Goal: Task Accomplishment & Management: Complete application form

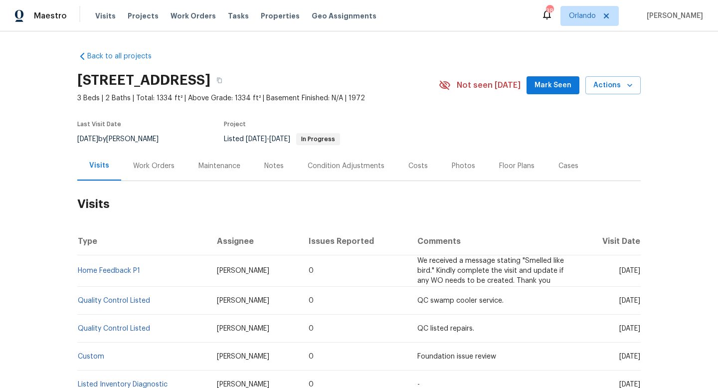
click at [146, 163] on div "Work Orders" at bounding box center [153, 166] width 41 height 10
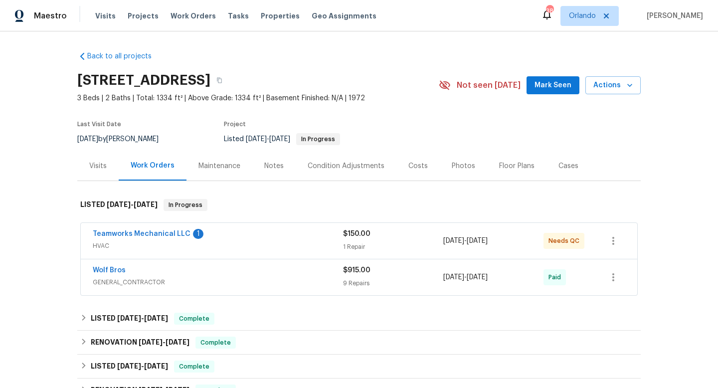
click at [239, 234] on div "Teamworks Mechanical LLC 1" at bounding box center [218, 235] width 250 height 12
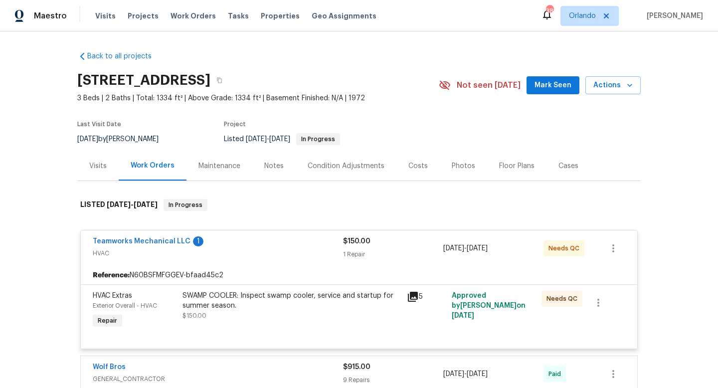
scroll to position [101, 0]
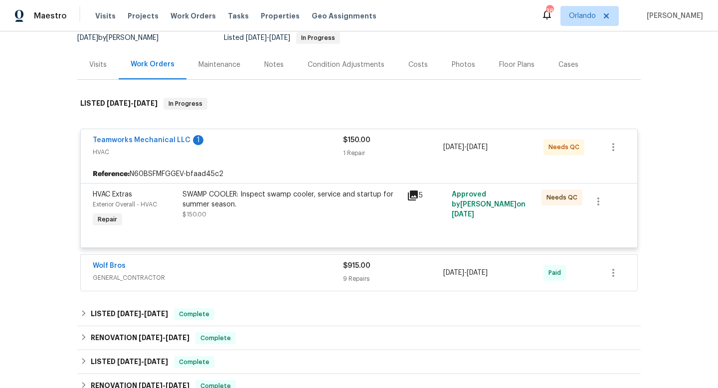
click at [241, 256] on div "Wolf Bros GENERAL_CONTRACTOR $915.00 9 Repairs [DATE] - [DATE] Paid" at bounding box center [359, 273] width 556 height 36
click at [231, 268] on div "Wolf Bros" at bounding box center [218, 267] width 250 height 12
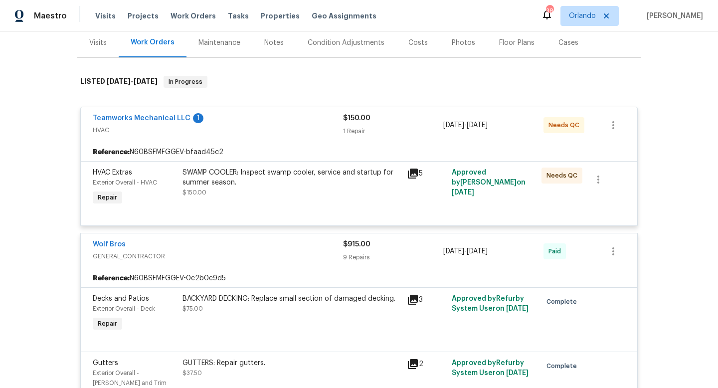
scroll to position [90, 0]
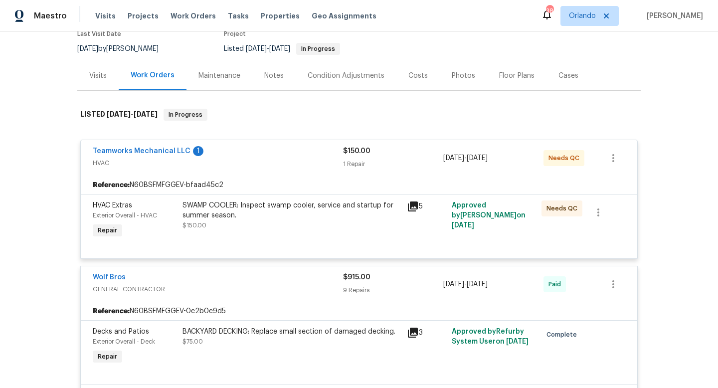
click at [94, 77] on div "Visits" at bounding box center [97, 76] width 17 height 10
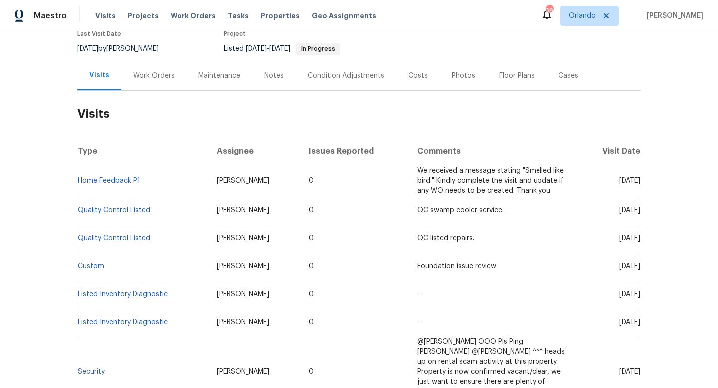
click at [149, 75] on div "Work Orders" at bounding box center [153, 76] width 41 height 10
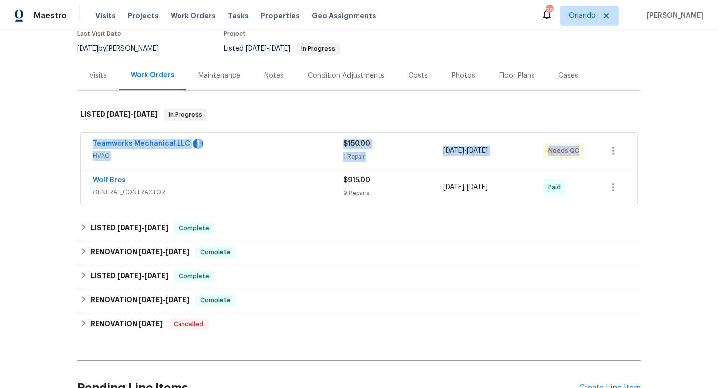
drag, startPoint x: 91, startPoint y: 135, endPoint x: 572, endPoint y: 163, distance: 481.9
click at [574, 162] on div "Teamworks Mechanical LLC 1 HVAC $150.00 1 Repair [DATE] - [DATE] Needs QC" at bounding box center [359, 151] width 556 height 36
copy div "Teamworks Mechanical LLC 1 HVAC $150.00 1 Repair [DATE] - [DATE] Needs QC"
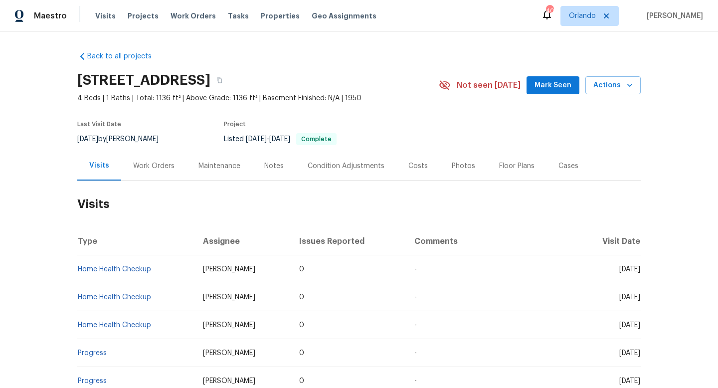
click at [147, 164] on div "Work Orders" at bounding box center [153, 166] width 41 height 10
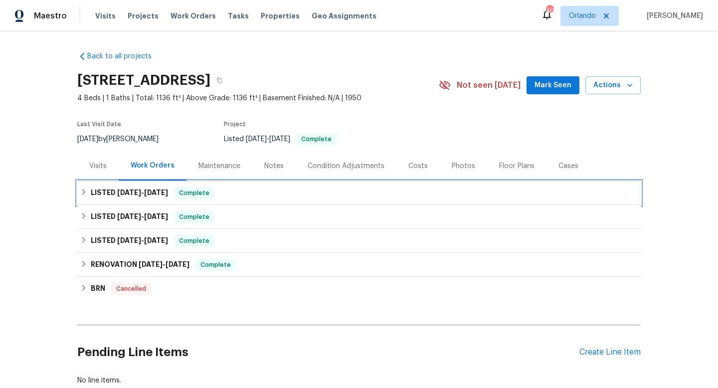
click at [133, 199] on div "LISTED 6/26/25 - 7/18/25 Complete" at bounding box center [358, 193] width 563 height 24
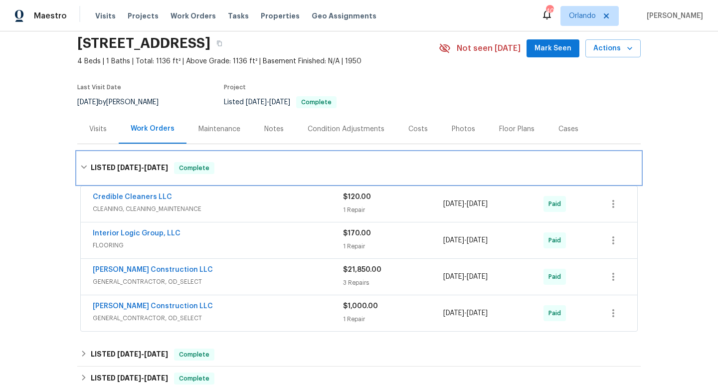
scroll to position [37, 0]
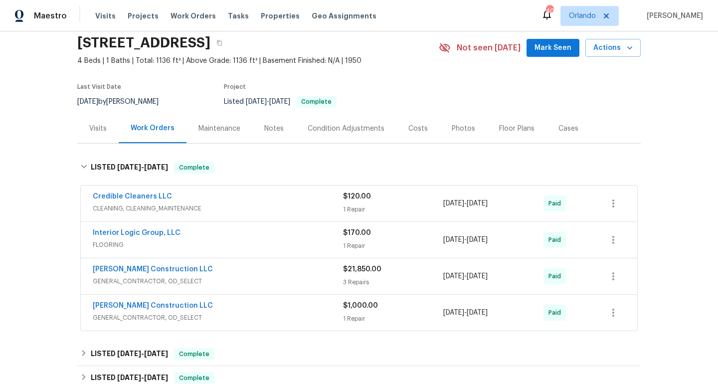
click at [102, 134] on div "Visits" at bounding box center [97, 128] width 41 height 29
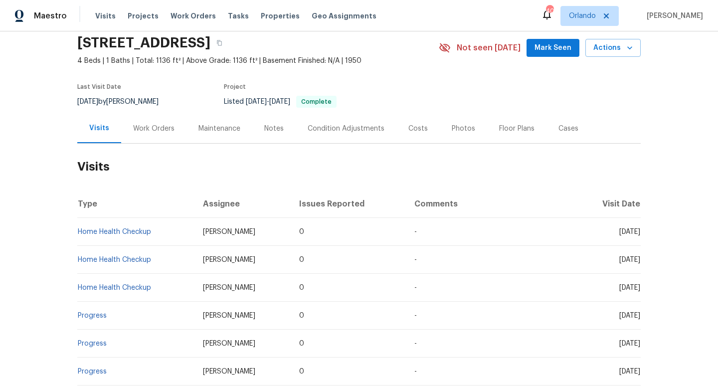
click at [153, 124] on div "Work Orders" at bounding box center [153, 129] width 41 height 10
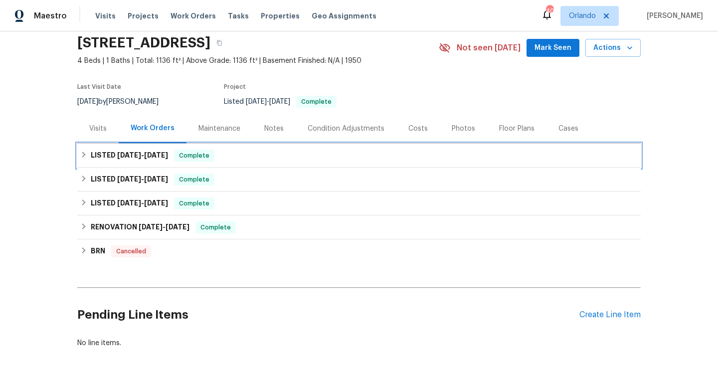
click at [107, 160] on h6 "LISTED 6/26/25 - 7/18/25" at bounding box center [129, 156] width 77 height 12
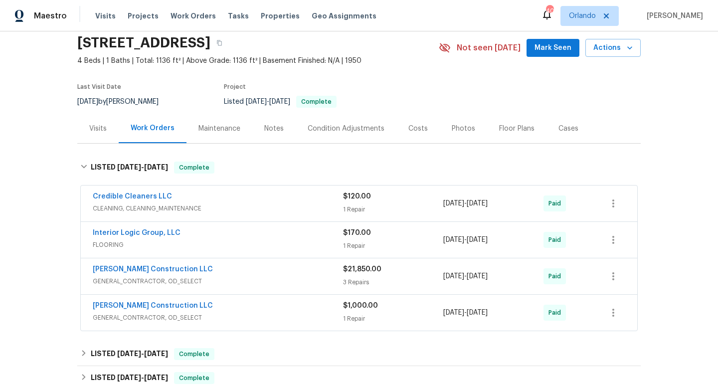
click at [98, 104] on span "8/25/2025" at bounding box center [87, 101] width 21 height 7
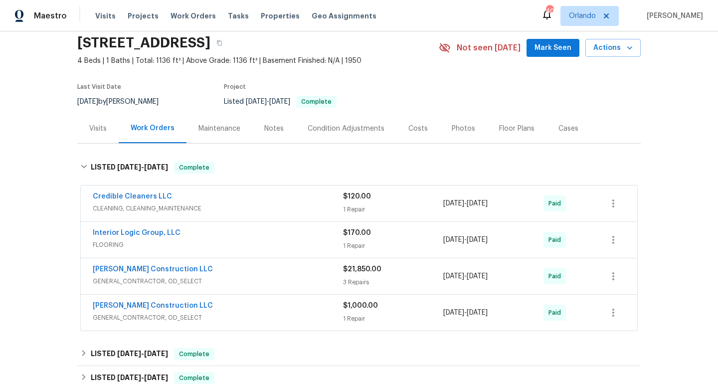
click at [98, 104] on span "8/25/2025" at bounding box center [87, 101] width 21 height 7
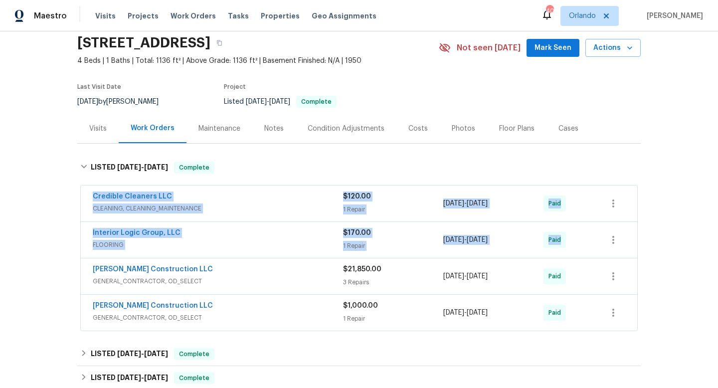
drag, startPoint x: 87, startPoint y: 195, endPoint x: 601, endPoint y: 222, distance: 515.2
click at [601, 222] on div "Credible Cleaners LLC CLEANING, CLEANING_MAINTENANCE $120.00 1 Repair 7/17/2025…" at bounding box center [358, 258] width 557 height 146
copy div "Credible Cleaners LLC CLEANING, CLEANING_MAINTENANCE $120.00 1 Repair 7/17/2025…"
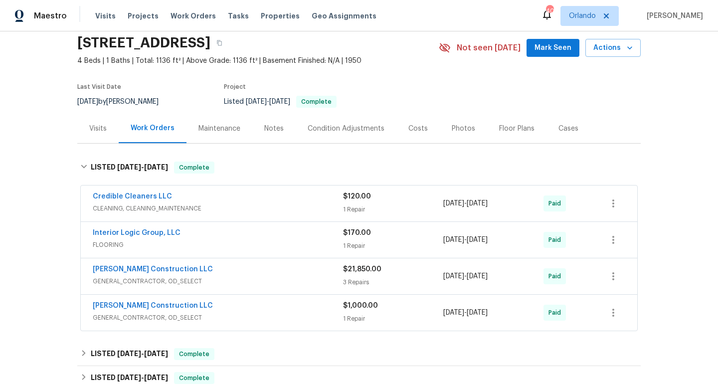
click at [61, 168] on div "Back to all projects 6923 SE Nehalem St, Portland, OR 97206 4 Beds | 1 Baths | …" at bounding box center [359, 209] width 718 height 356
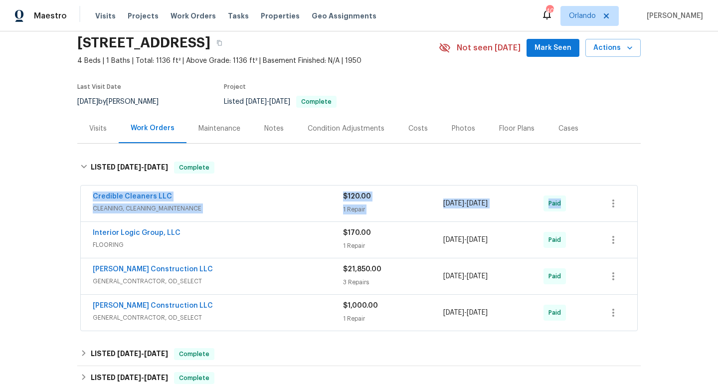
drag, startPoint x: 84, startPoint y: 195, endPoint x: 616, endPoint y: 195, distance: 531.9
click at [617, 196] on div "Credible Cleaners LLC CLEANING, CLEANING_MAINTENANCE $120.00 1 Repair 7/17/2025…" at bounding box center [359, 203] width 556 height 36
copy div "Credible Cleaners LLC CLEANING, CLEANING_MAINTENANCE $120.00 1 Repair 7/17/2025…"
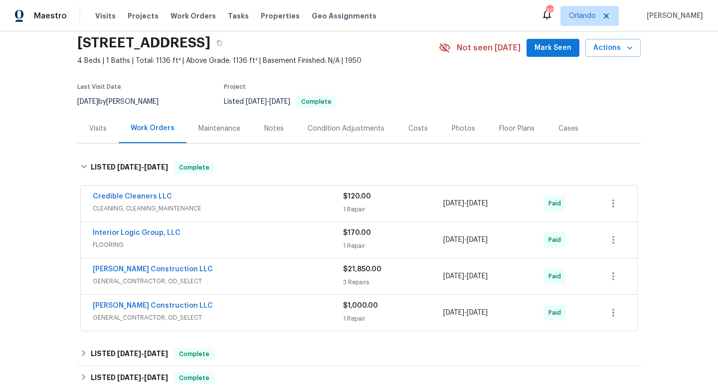
click at [64, 153] on div "Back to all projects 6923 SE Nehalem St, Portland, OR 97206 4 Beds | 1 Baths | …" at bounding box center [359, 209] width 718 height 356
click at [97, 131] on div "Visits" at bounding box center [97, 129] width 17 height 10
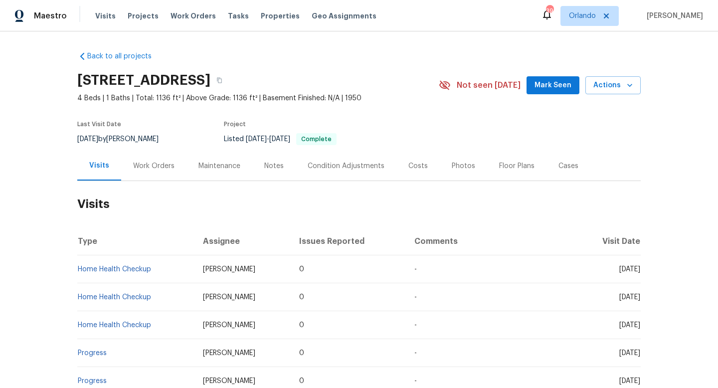
click at [563, 166] on div "Cases" at bounding box center [568, 166] width 20 height 10
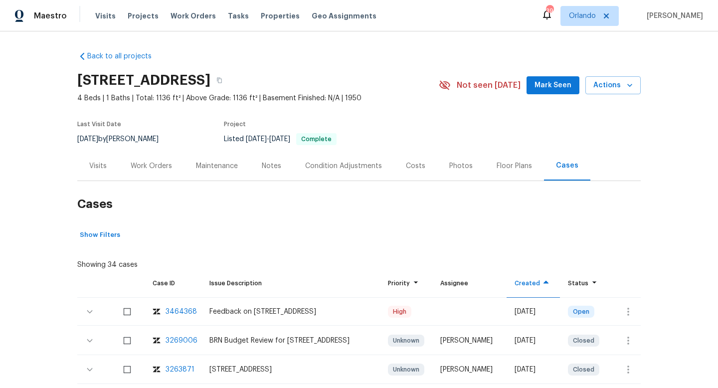
scroll to position [135, 0]
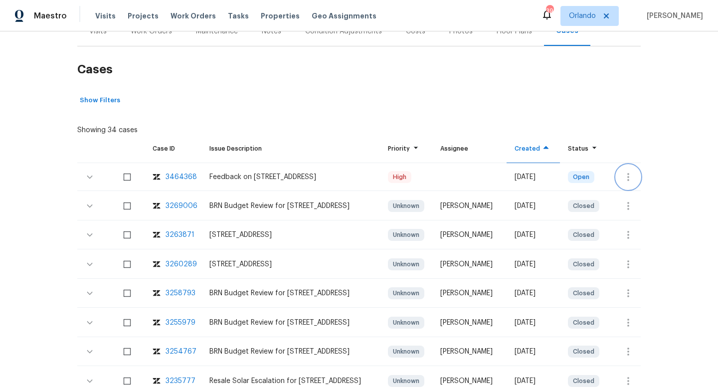
click at [619, 178] on button "button" at bounding box center [628, 177] width 24 height 24
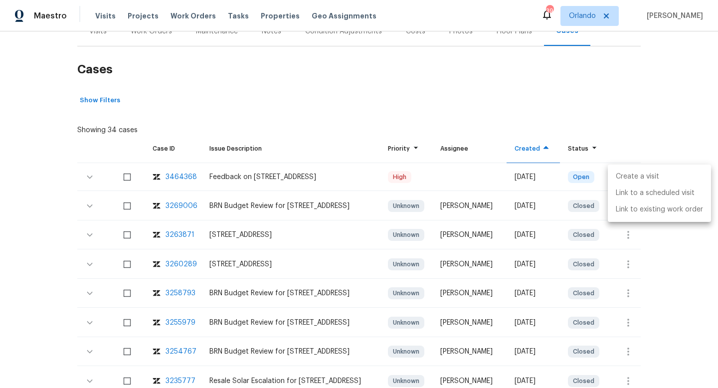
click at [619, 181] on li "Create a visit" at bounding box center [659, 176] width 103 height 16
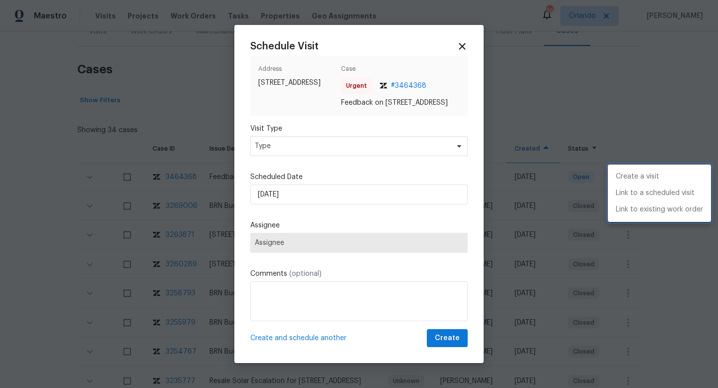
click at [267, 161] on div at bounding box center [359, 194] width 718 height 388
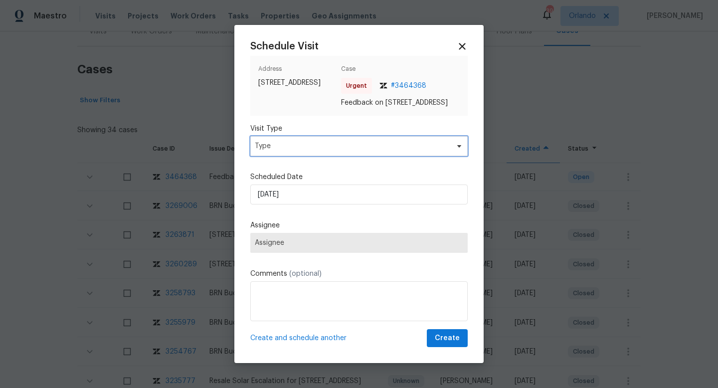
click at [267, 156] on span "Type" at bounding box center [358, 146] width 217 height 20
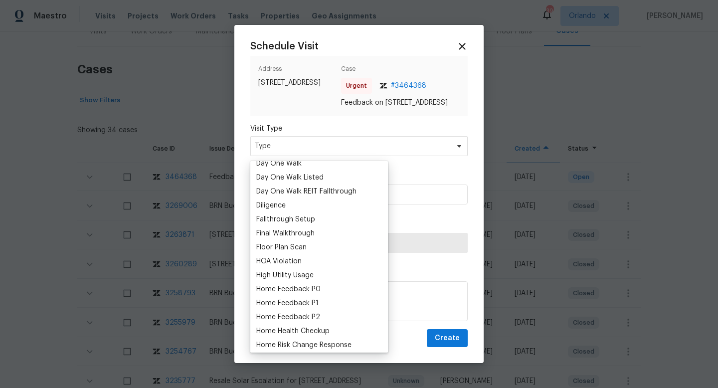
scroll to position [191, 0]
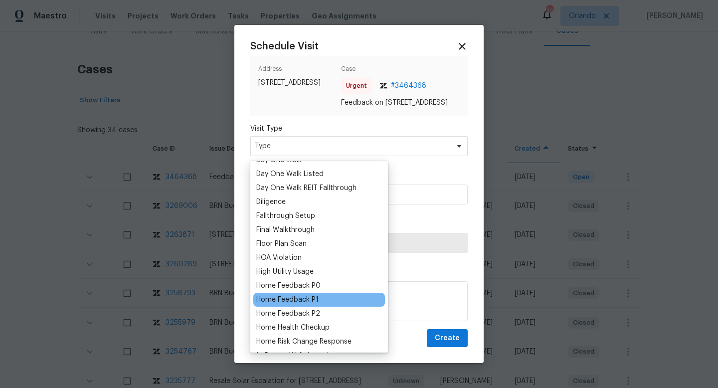
click at [295, 302] on div "Home Feedback P1" at bounding box center [287, 300] width 62 height 10
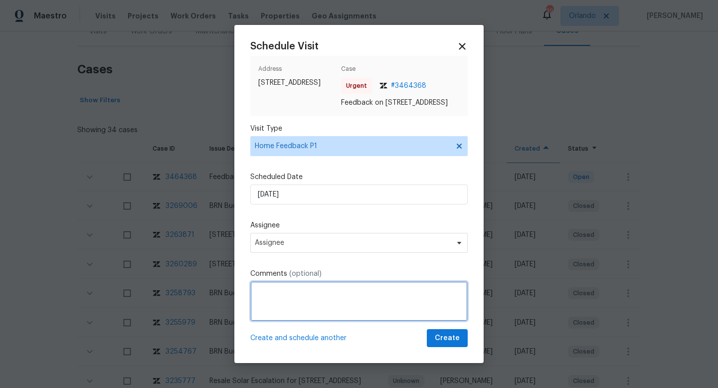
click at [291, 310] on textarea at bounding box center [358, 301] width 217 height 40
click at [282, 298] on textarea at bounding box center [358, 301] width 217 height 40
paste textarea "I wasnt able to lock the back door from the bedroom. The lock didnt match the d…"
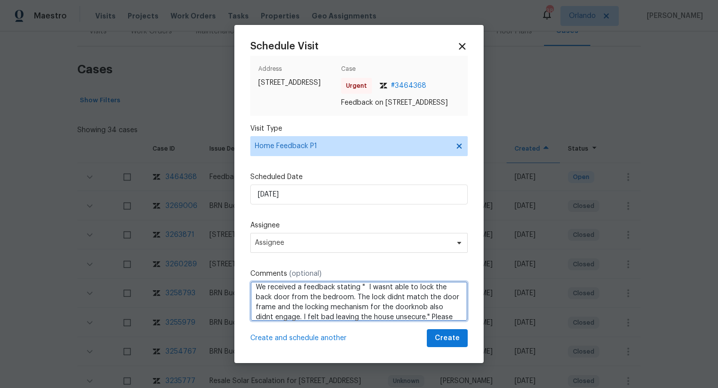
scroll to position [14, 0]
type textarea "We received a feedback stating " I wasnt able to lock the back door from the be…"
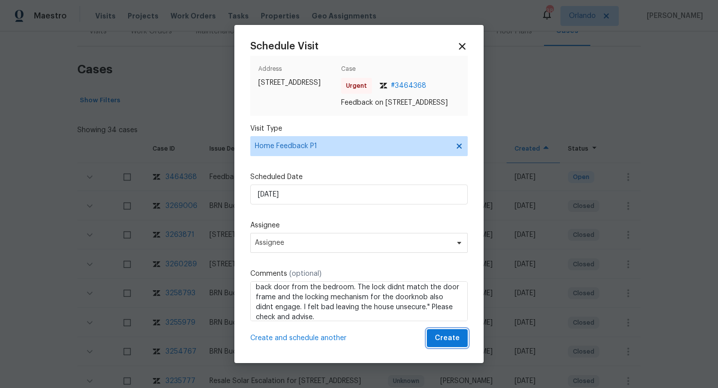
click at [443, 339] on span "Create" at bounding box center [447, 338] width 25 height 12
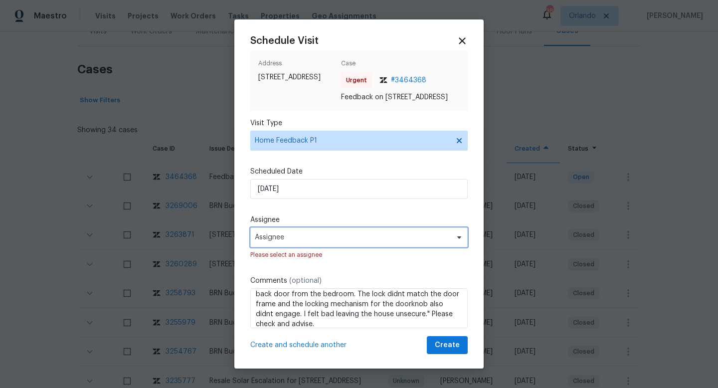
click at [356, 241] on span "Assignee" at bounding box center [352, 237] width 195 height 8
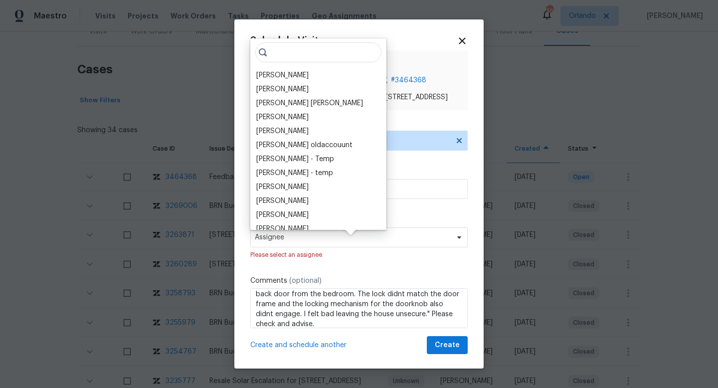
click at [326, 67] on div "Karen Mattingley Vinodh Kumar Mohammed Moshin Ali Vinod Kumar Sayali Pendse Jul…" at bounding box center [318, 133] width 136 height 191
click at [316, 78] on div "Karen Mattingley" at bounding box center [318, 75] width 130 height 14
click at [304, 76] on div "Karen Mattingley" at bounding box center [282, 75] width 52 height 10
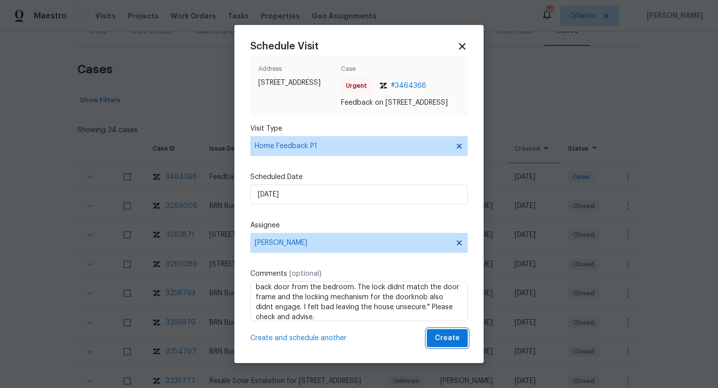
click at [447, 341] on span "Create" at bounding box center [447, 338] width 25 height 12
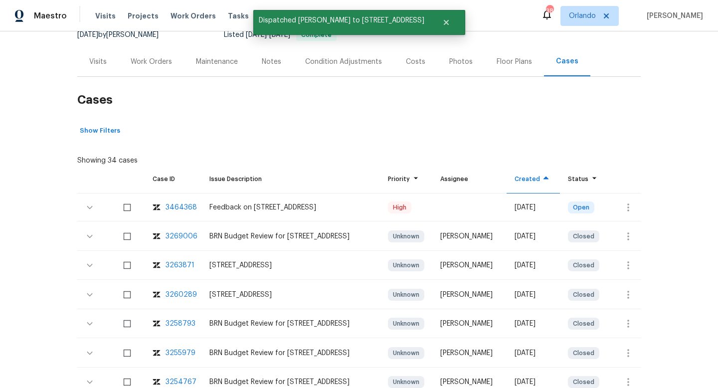
scroll to position [108, 0]
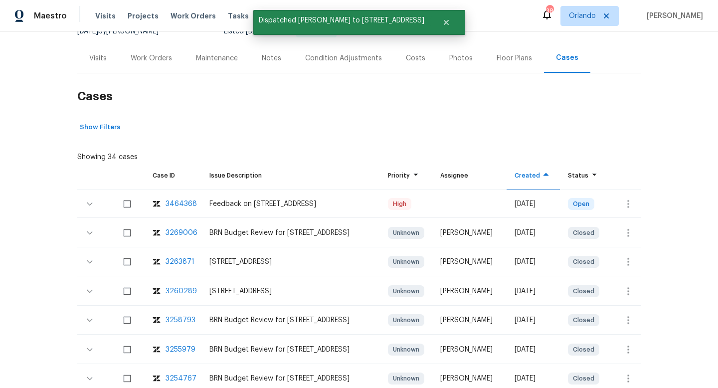
click at [105, 67] on div "Visits" at bounding box center [97, 57] width 41 height 29
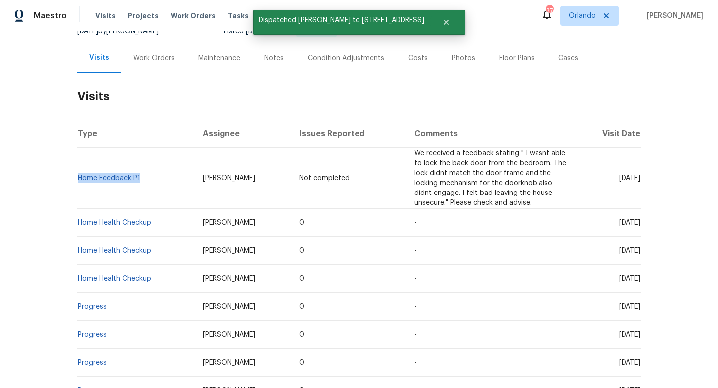
drag, startPoint x: 148, startPoint y: 173, endPoint x: 79, endPoint y: 175, distance: 69.3
click at [79, 175] on td "Home Feedback P1" at bounding box center [136, 178] width 118 height 61
copy link "Home Feedback P1"
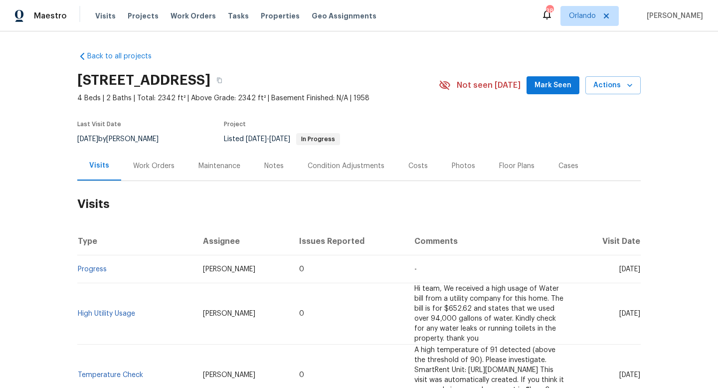
click at [139, 176] on div "Work Orders" at bounding box center [153, 165] width 65 height 29
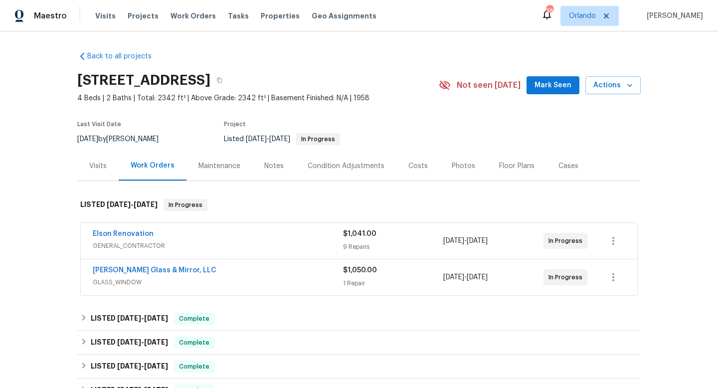
click at [139, 176] on div "Work Orders" at bounding box center [153, 165] width 68 height 29
click at [219, 231] on div "Elson Renovation" at bounding box center [218, 235] width 250 height 12
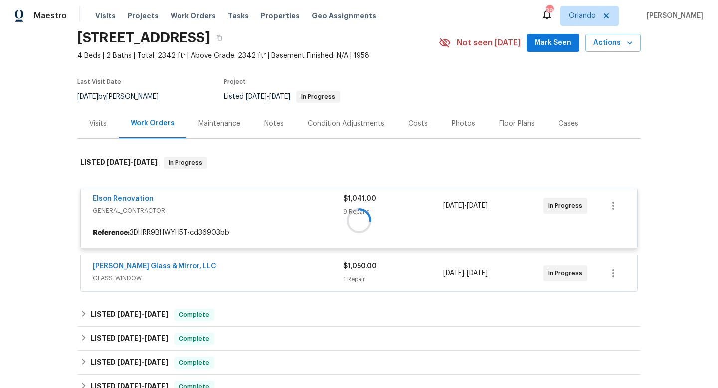
scroll to position [113, 0]
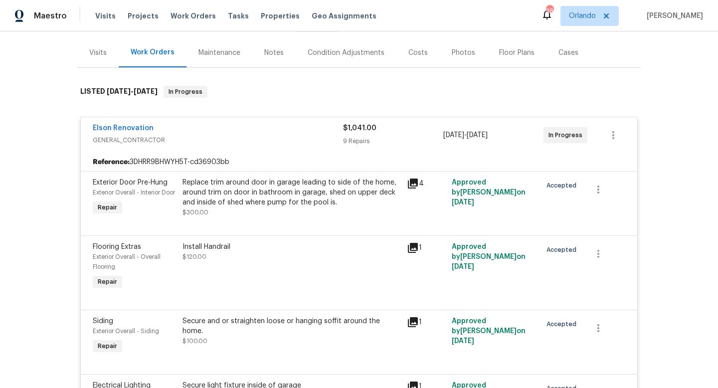
click at [261, 134] on div "Elson Renovation" at bounding box center [218, 129] width 250 height 12
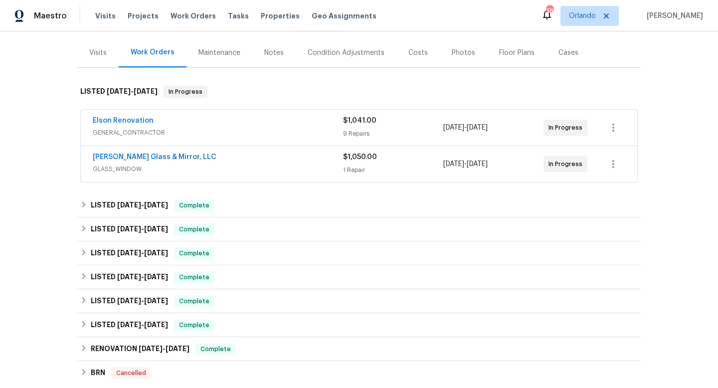
click at [242, 164] on span "GLASS_WINDOW" at bounding box center [218, 169] width 250 height 10
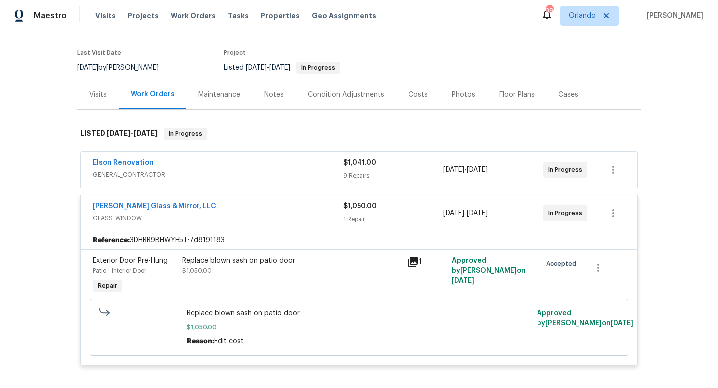
scroll to position [0, 0]
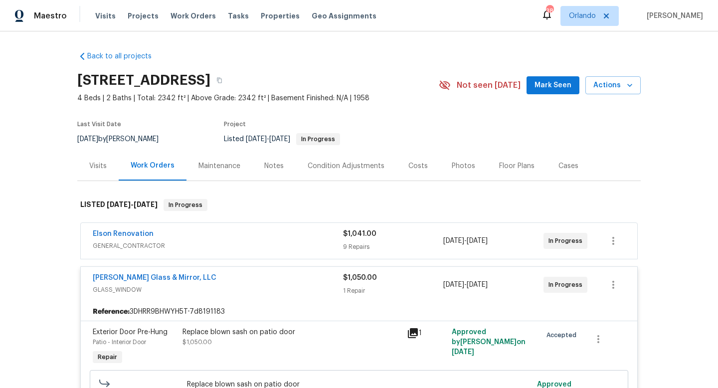
click at [110, 135] on div "8/28/2025 by William Sparks" at bounding box center [123, 139] width 93 height 12
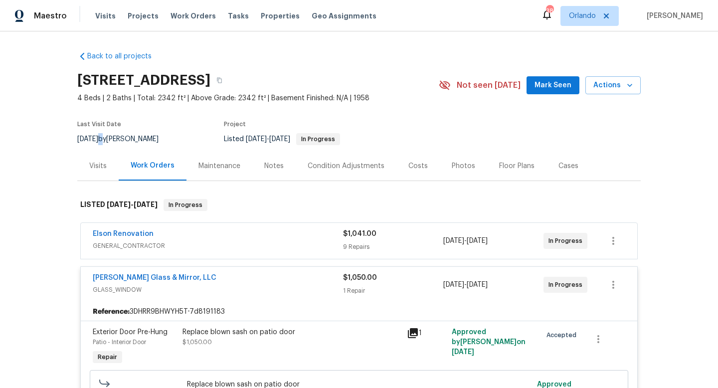
click at [110, 135] on div "8/28/2025 by William Sparks" at bounding box center [123, 139] width 93 height 12
click at [194, 236] on div "Elson Renovation" at bounding box center [218, 235] width 250 height 12
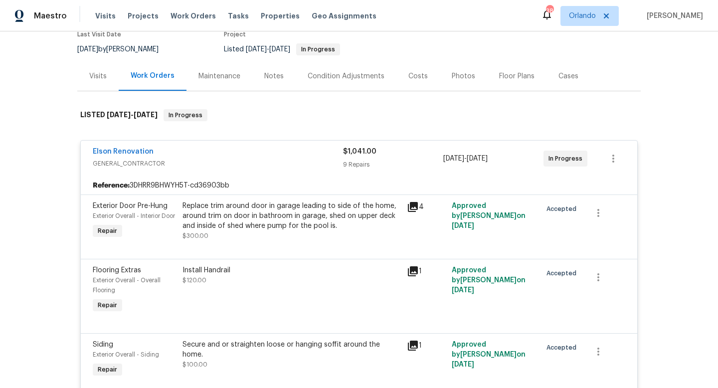
scroll to position [90, 0]
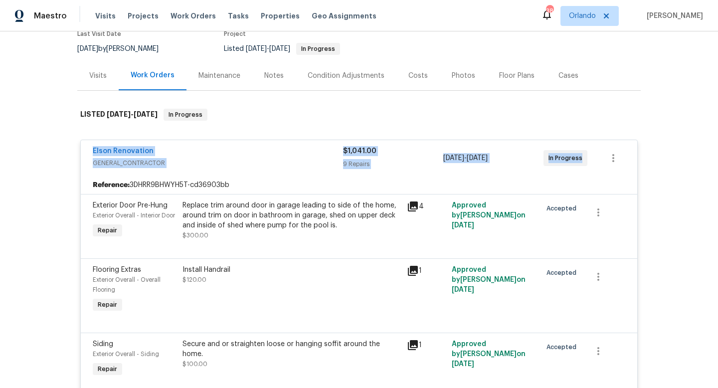
drag, startPoint x: 119, startPoint y: 148, endPoint x: 576, endPoint y: 170, distance: 457.2
click at [576, 171] on div "Elson Renovation GENERAL_CONTRACTOR $1,041.00 9 Repairs 8/27/2025 - 9/4/2025 In…" at bounding box center [359, 158] width 556 height 36
copy div "Elson Renovation GENERAL_CONTRACTOR $1,041.00 9 Repairs 8/27/2025 - 9/4/2025 In…"
